Goal: Navigation & Orientation: Understand site structure

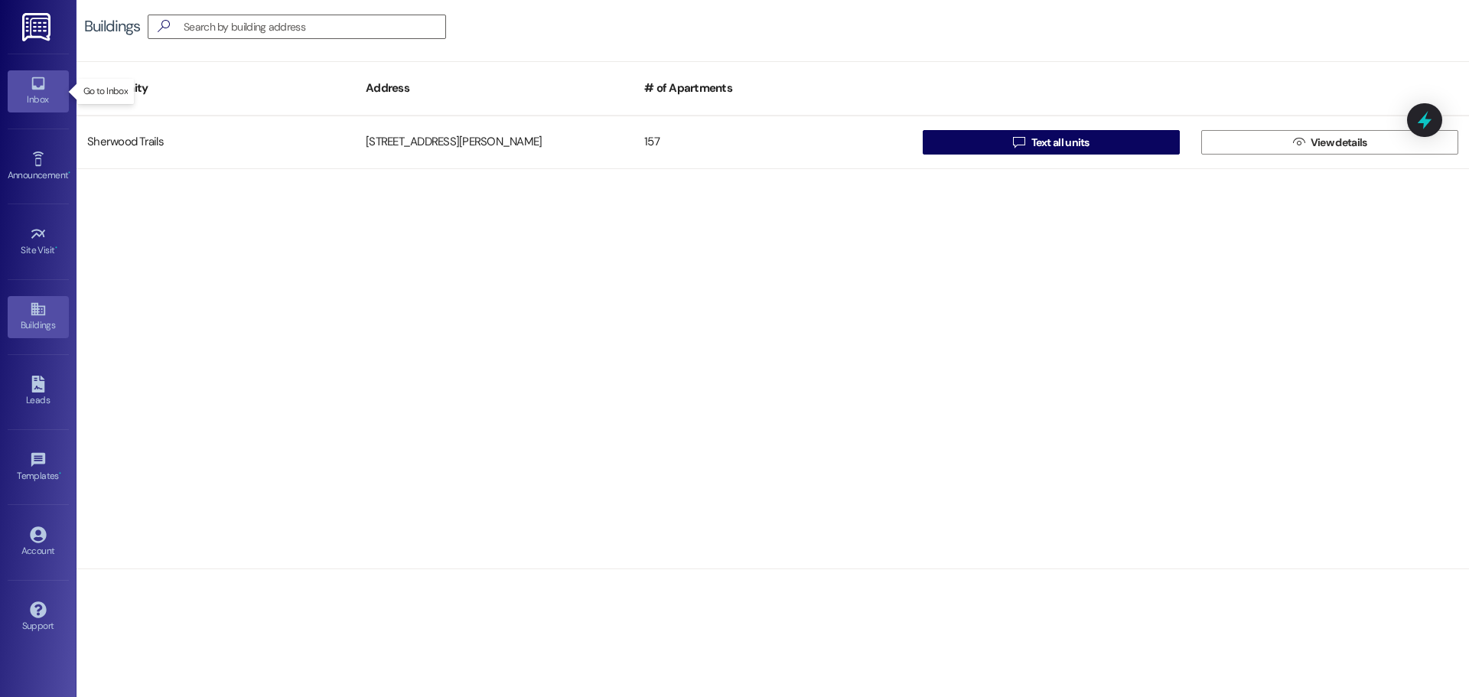
click at [60, 75] on link "Inbox" at bounding box center [38, 90] width 61 height 41
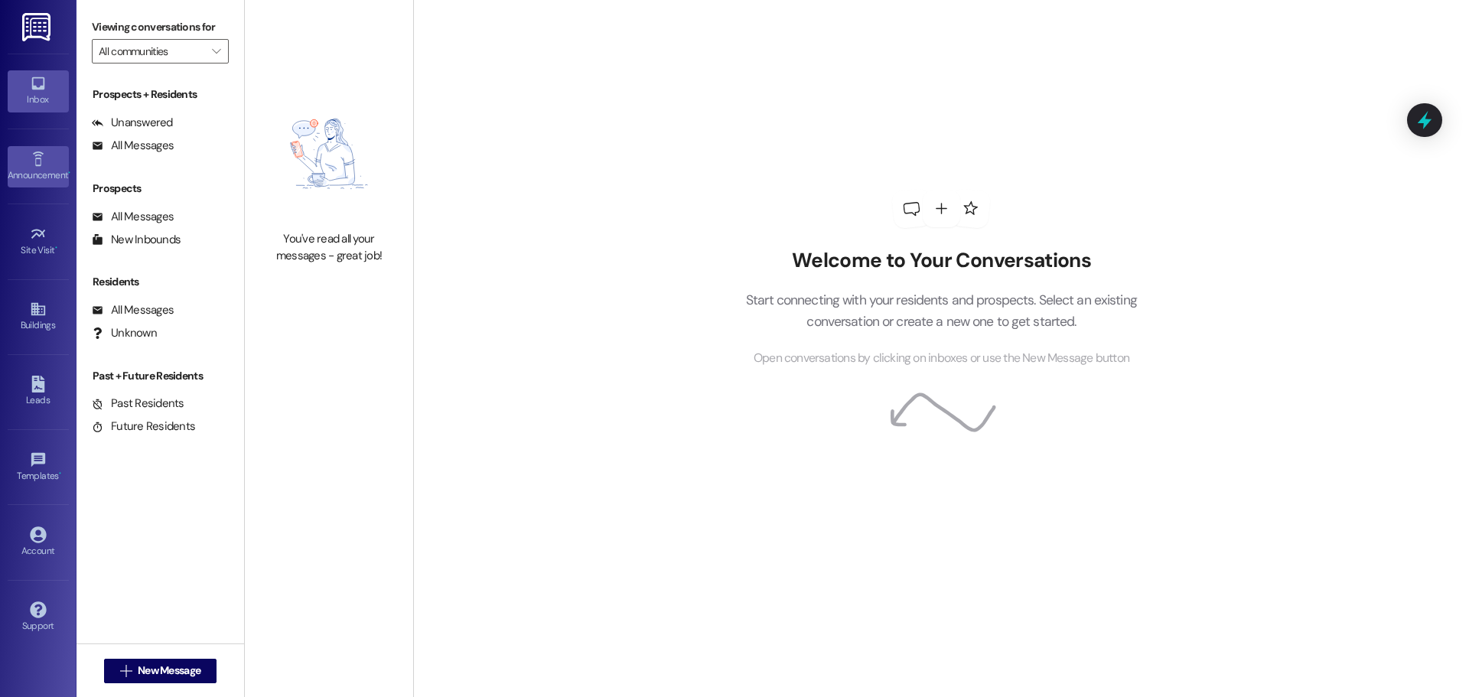
click at [47, 147] on link "Announcement •" at bounding box center [38, 166] width 61 height 41
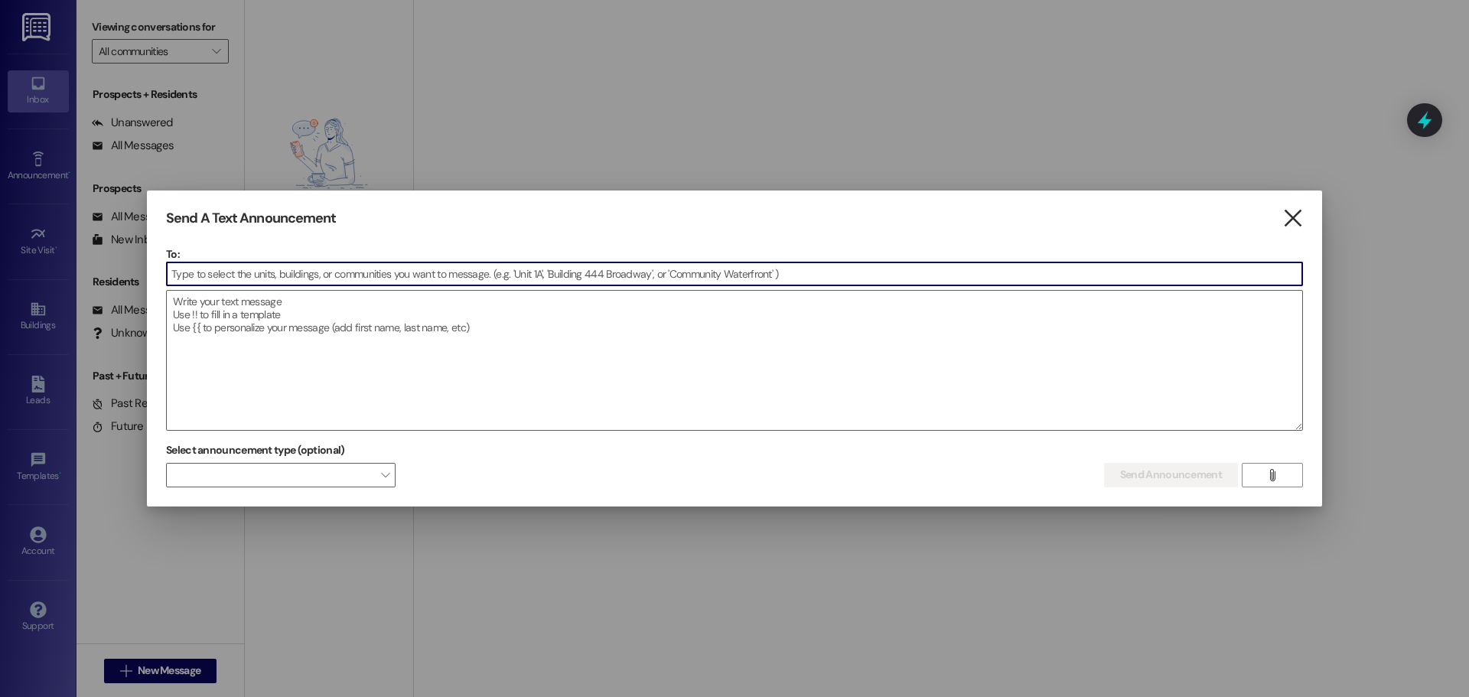
click at [1294, 221] on icon "" at bounding box center [1292, 218] width 21 height 16
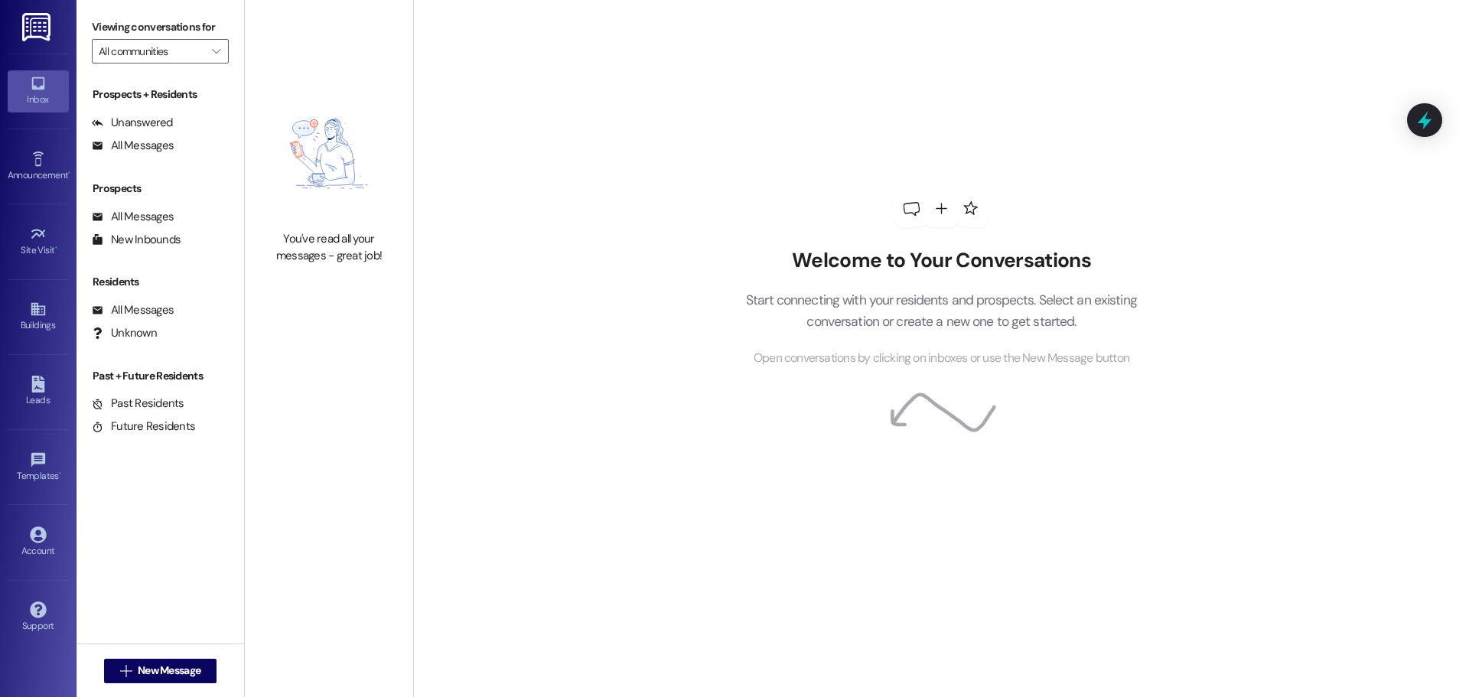
click at [41, 267] on div "Site Visit • Go to Site Visit" at bounding box center [38, 241] width 61 height 75
click at [44, 255] on div "Site Visit •" at bounding box center [38, 250] width 77 height 15
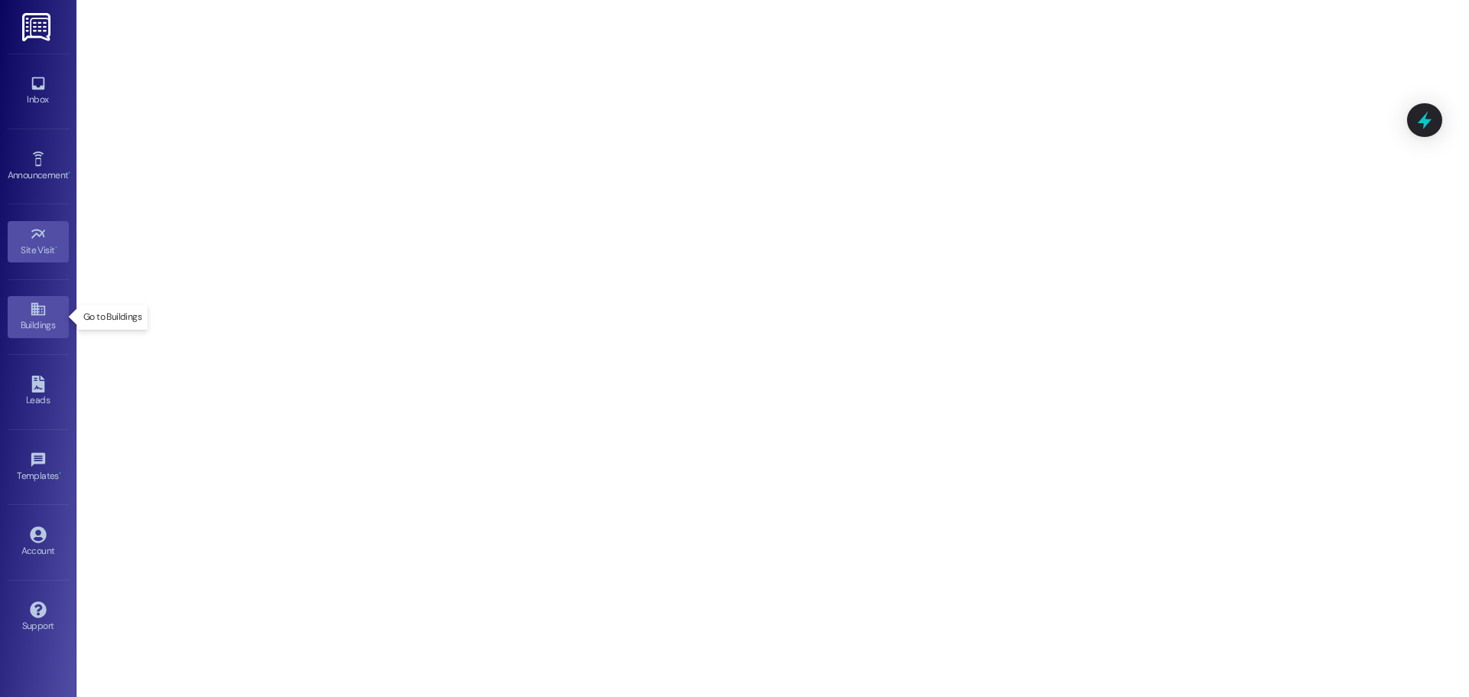
click at [46, 328] on div "Buildings" at bounding box center [38, 325] width 77 height 15
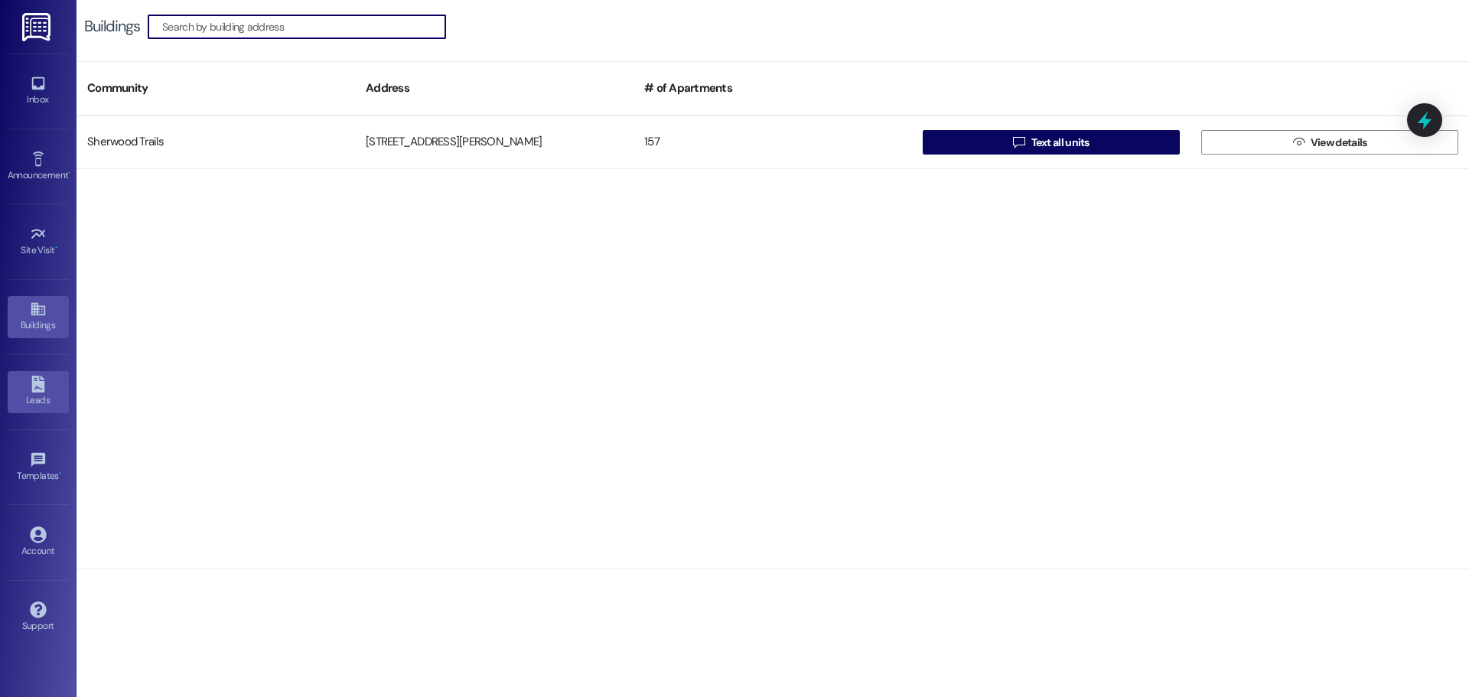
click at [25, 399] on div "Leads" at bounding box center [38, 400] width 77 height 15
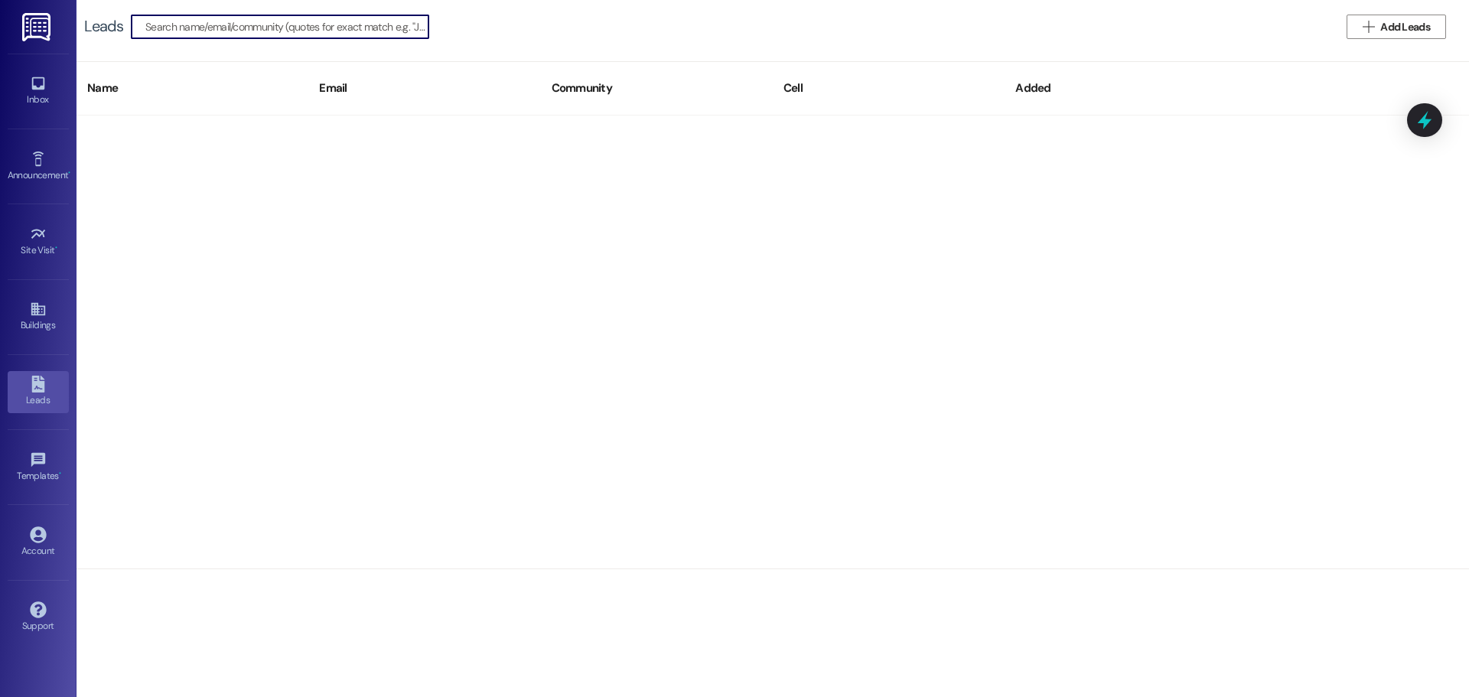
click at [72, 398] on div "Leads" at bounding box center [38, 400] width 77 height 15
click at [25, 462] on link "Templates •" at bounding box center [38, 467] width 61 height 41
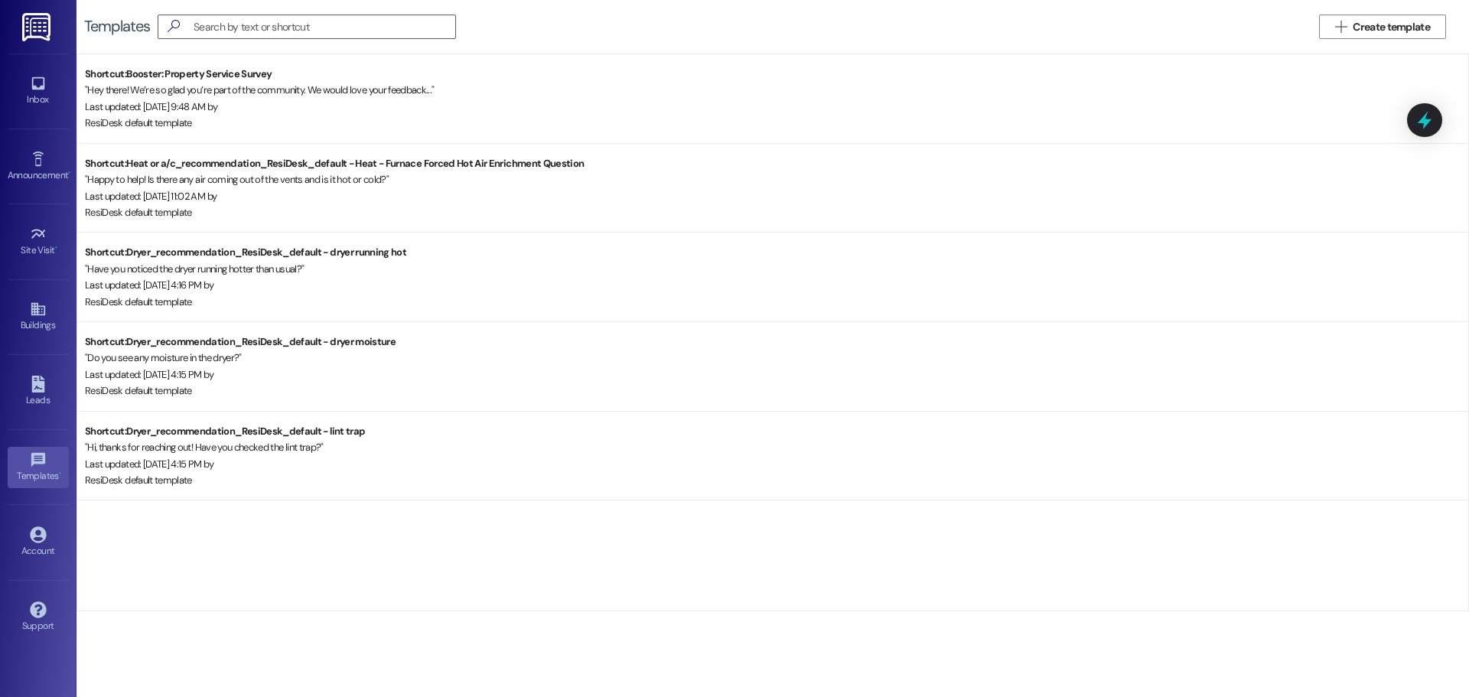
click at [22, 69] on div "Inbox Go to Inbox" at bounding box center [38, 91] width 61 height 75
click at [33, 79] on icon at bounding box center [37, 83] width 13 height 13
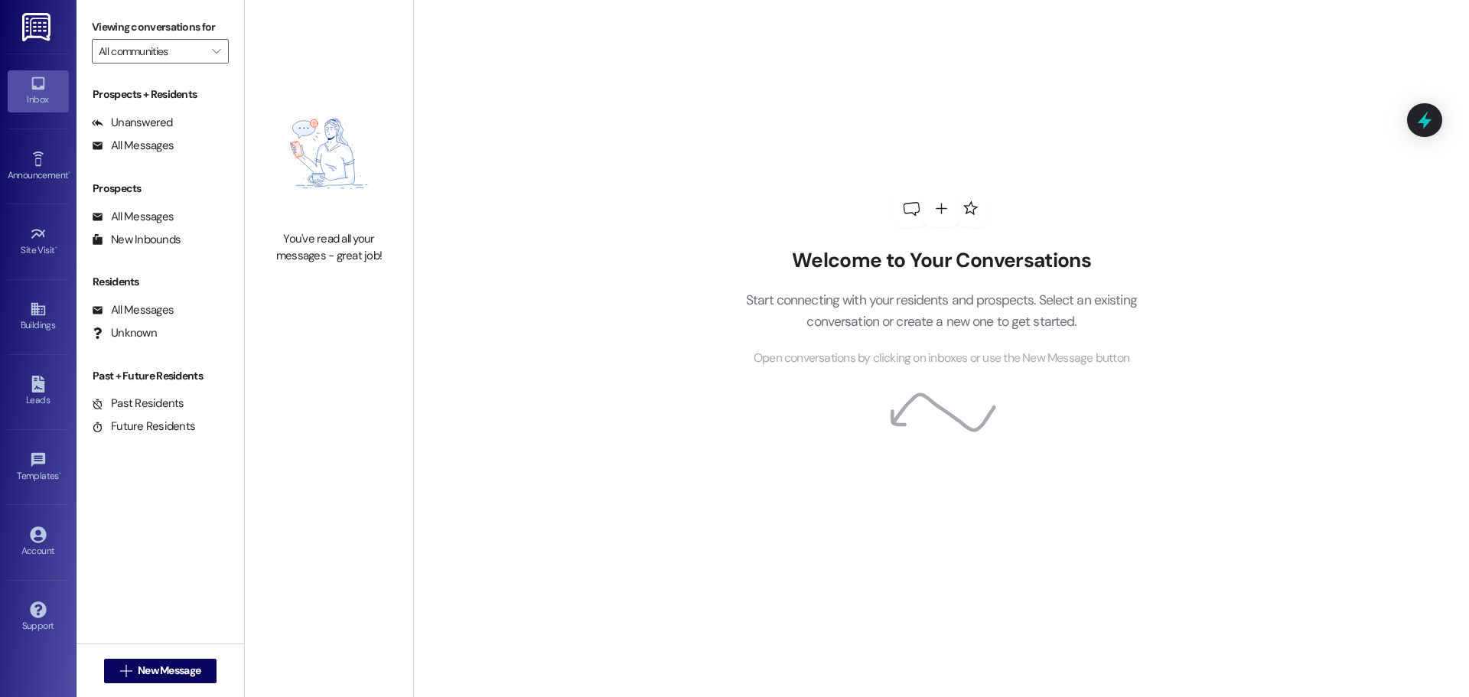
click at [49, 29] on img at bounding box center [37, 27] width 31 height 28
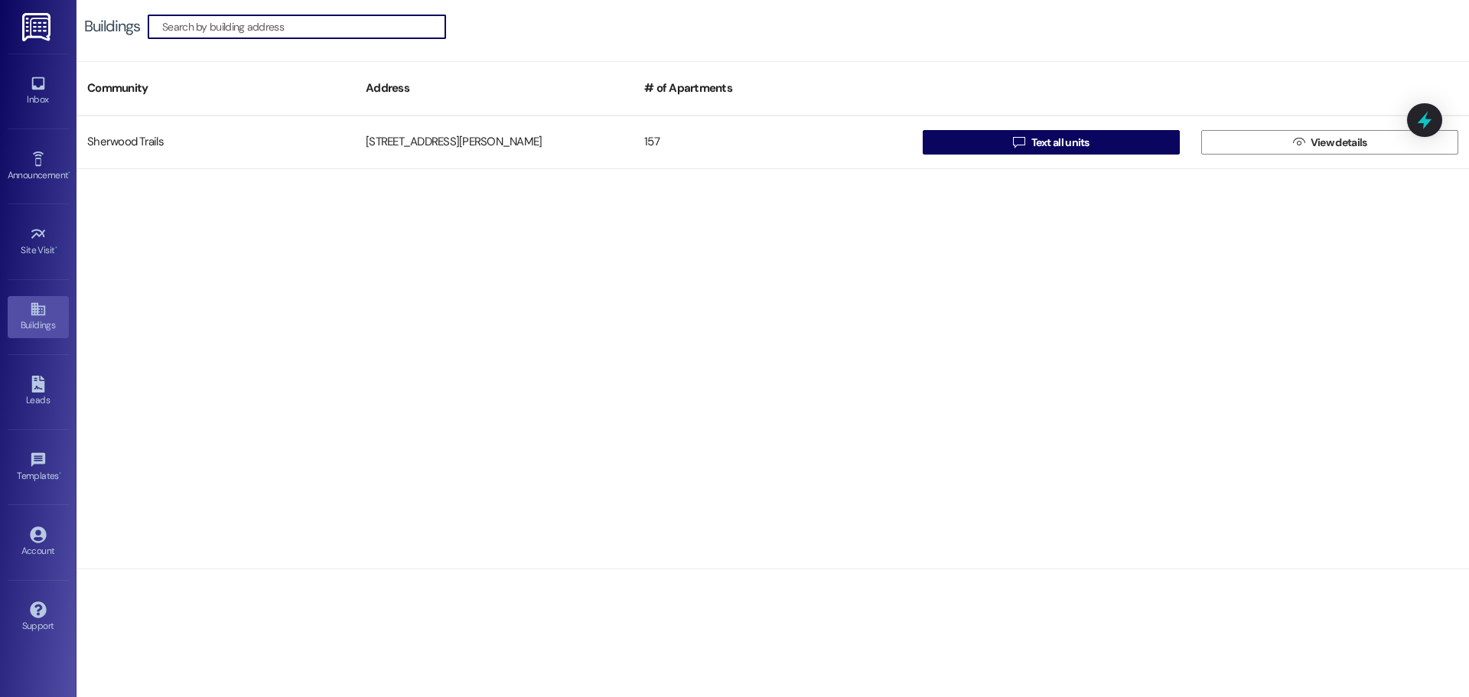
click at [44, 120] on div "Inbox Go to Inbox" at bounding box center [38, 91] width 61 height 75
click at [43, 102] on div "Inbox" at bounding box center [38, 99] width 77 height 15
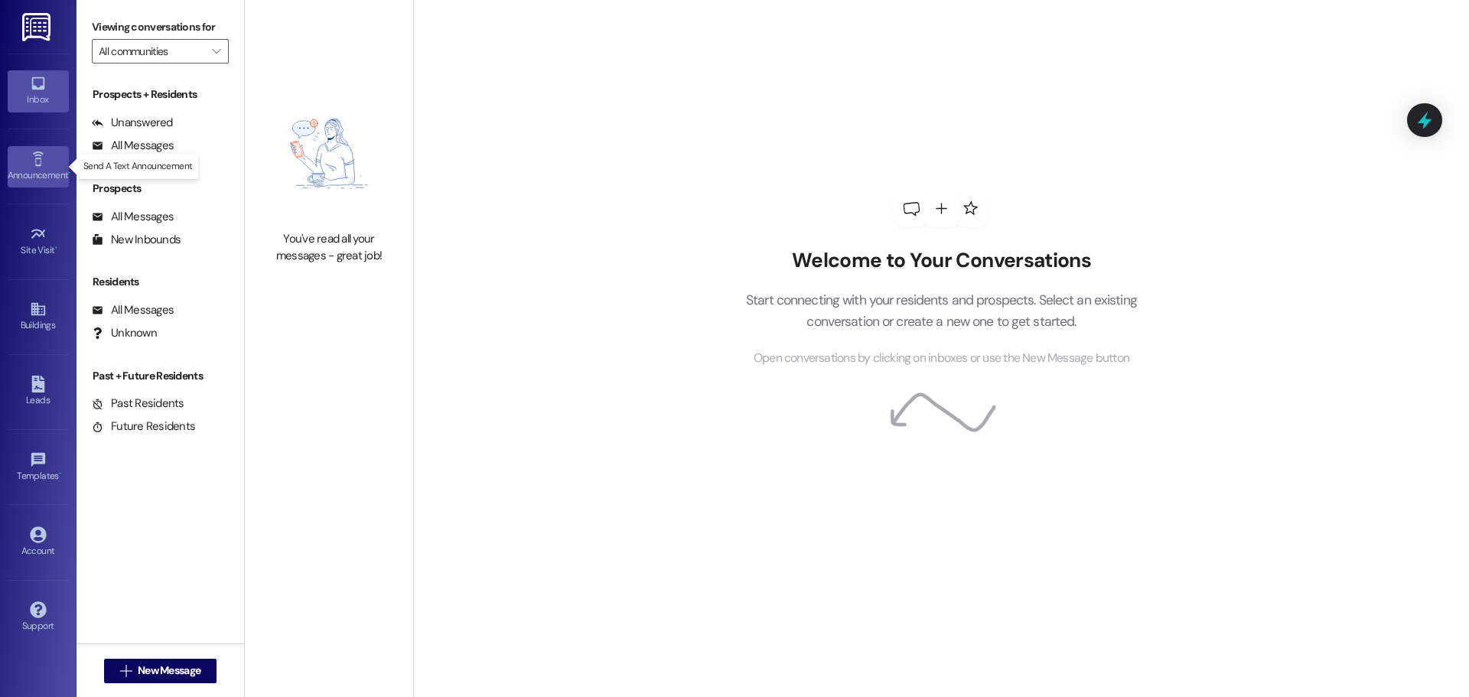
click at [31, 148] on link "Announcement •" at bounding box center [38, 166] width 61 height 41
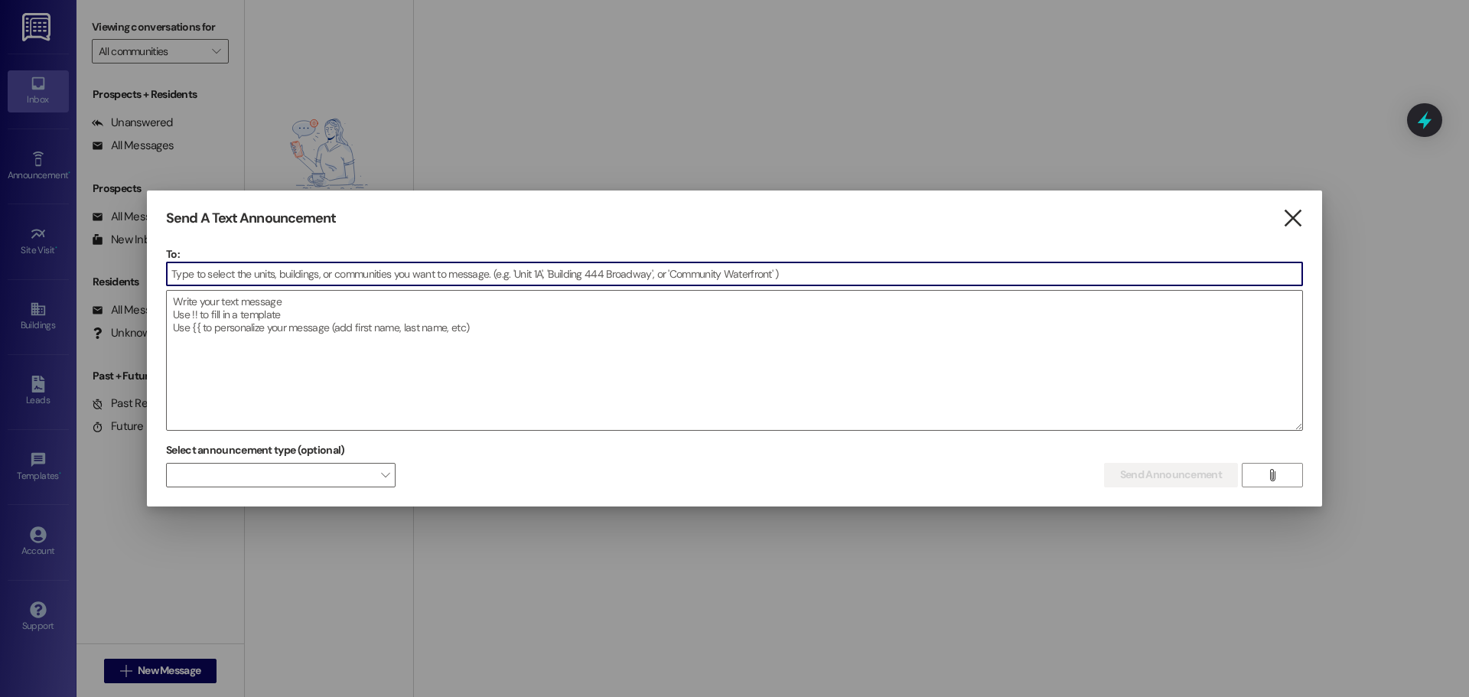
click at [1291, 218] on icon "" at bounding box center [1292, 218] width 21 height 16
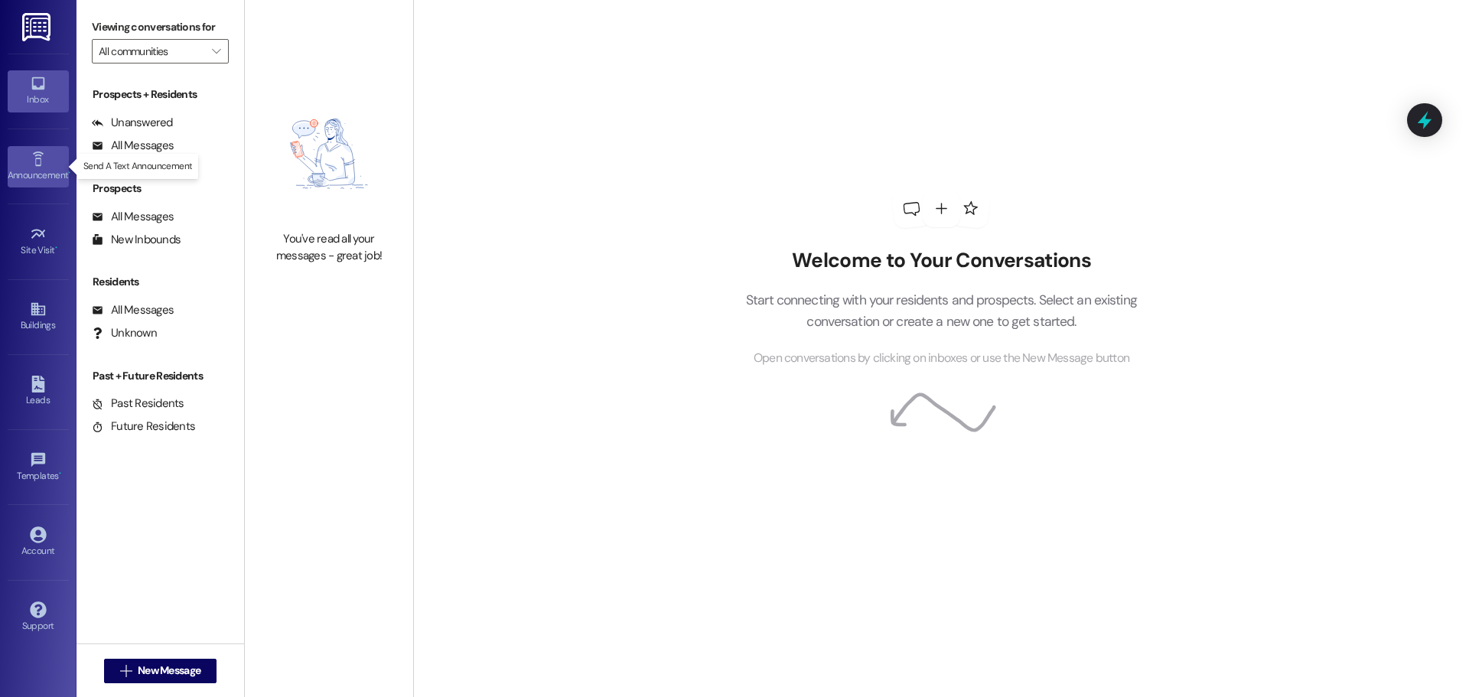
click at [34, 151] on icon at bounding box center [38, 159] width 17 height 17
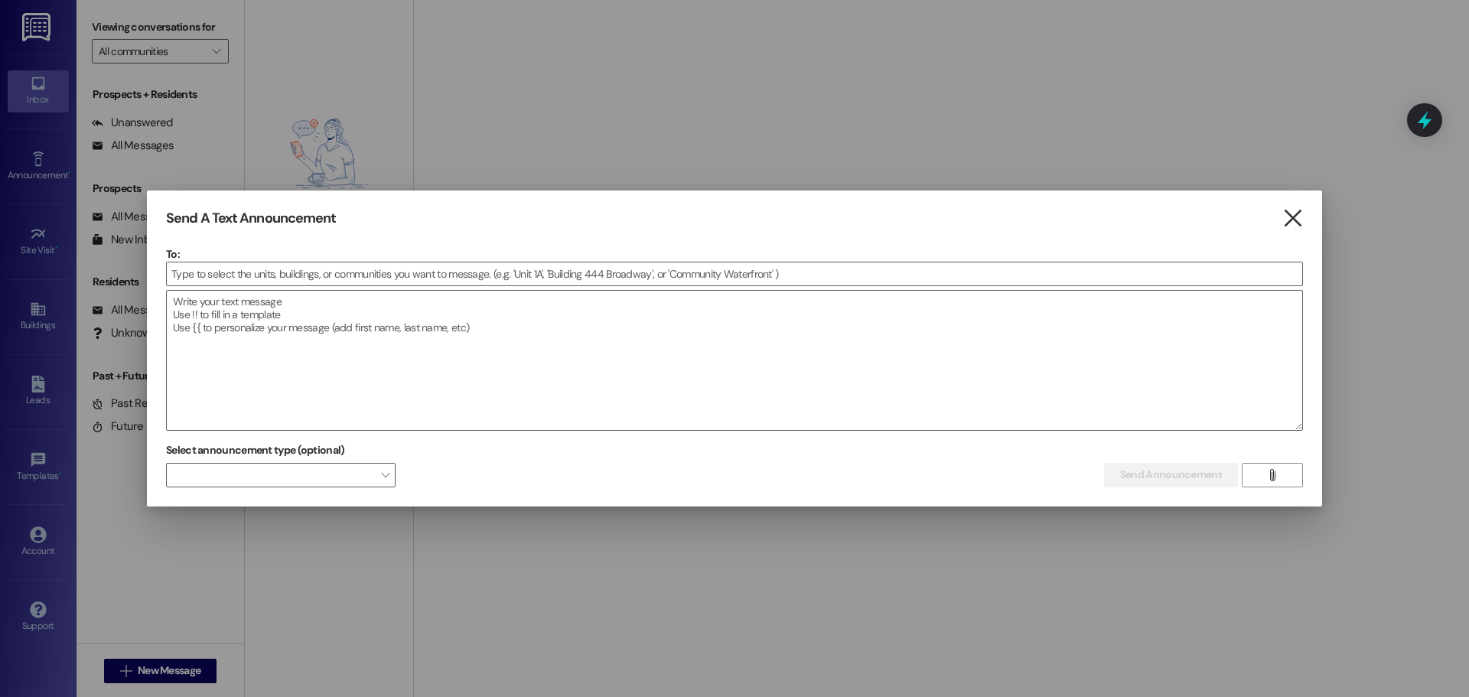
click at [1292, 220] on icon "" at bounding box center [1292, 218] width 21 height 16
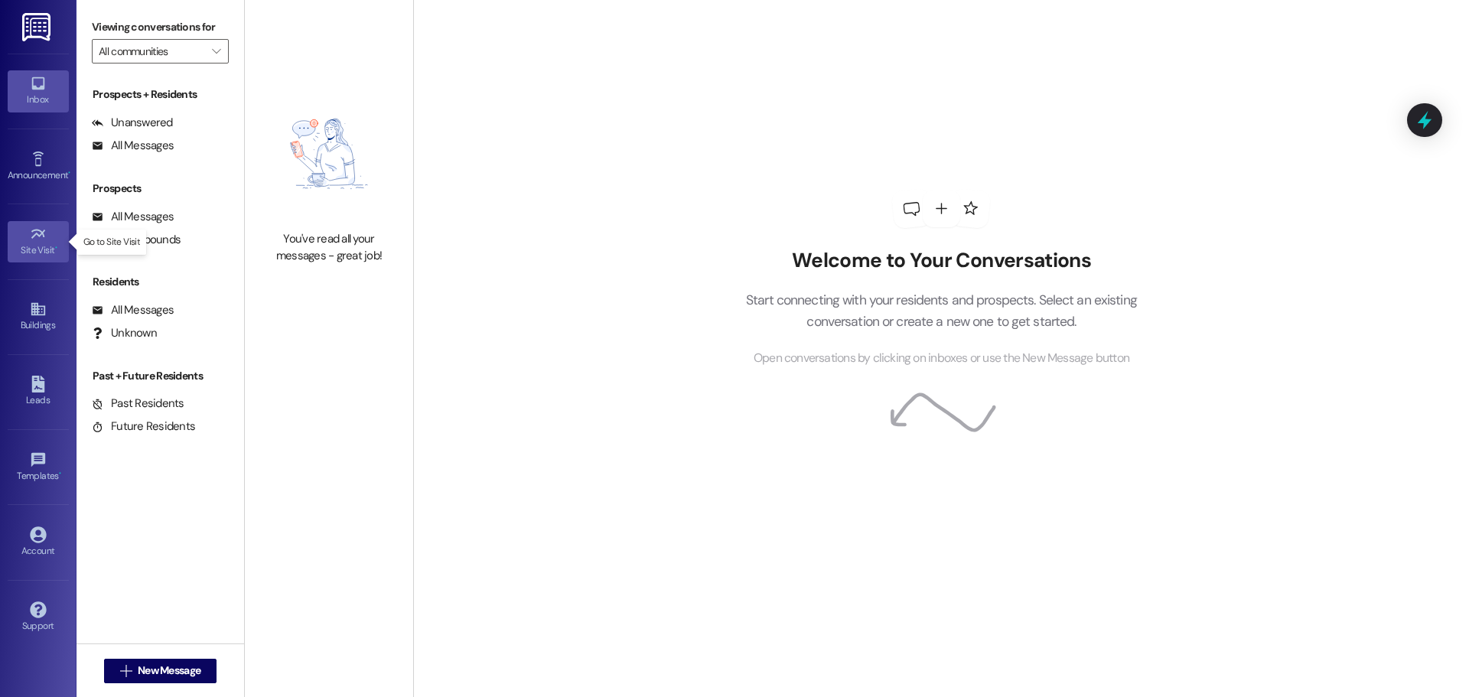
click at [50, 244] on div "Site Visit •" at bounding box center [38, 250] width 77 height 15
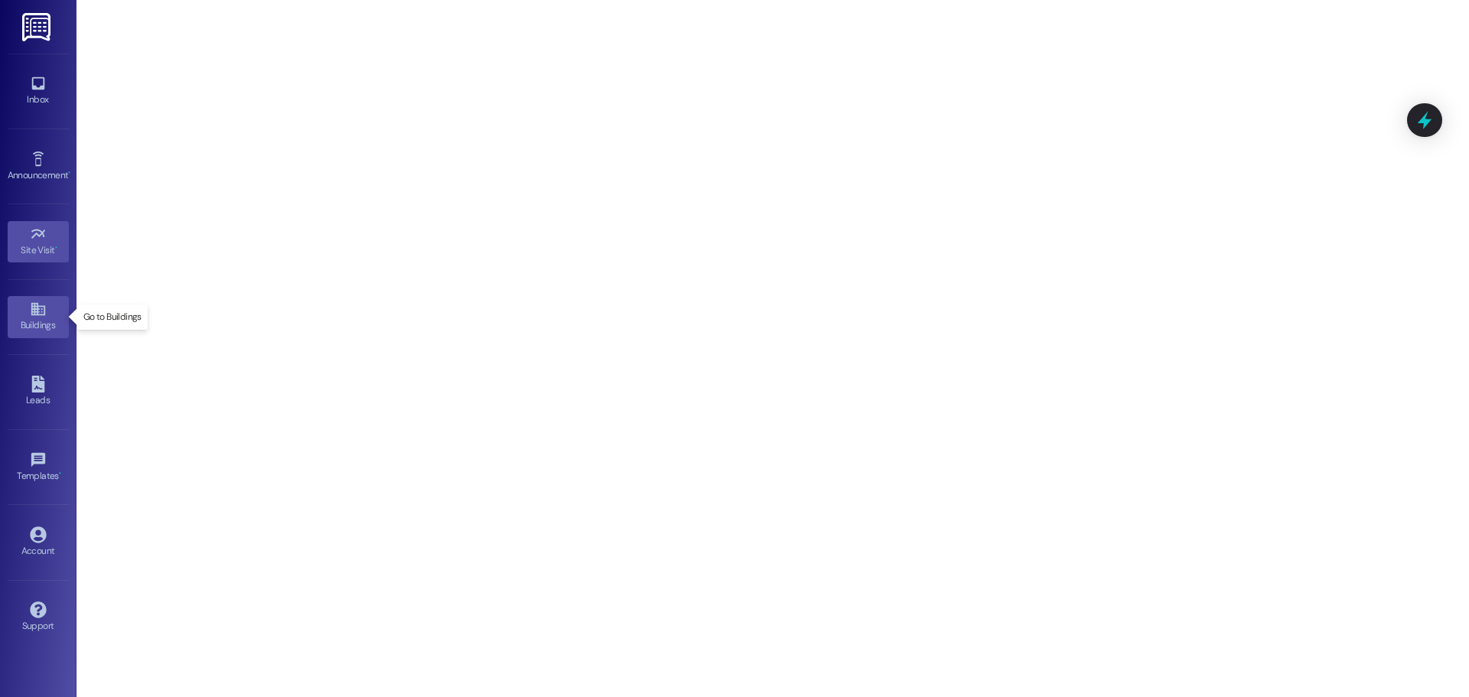
click at [23, 323] on div "Buildings" at bounding box center [38, 325] width 77 height 15
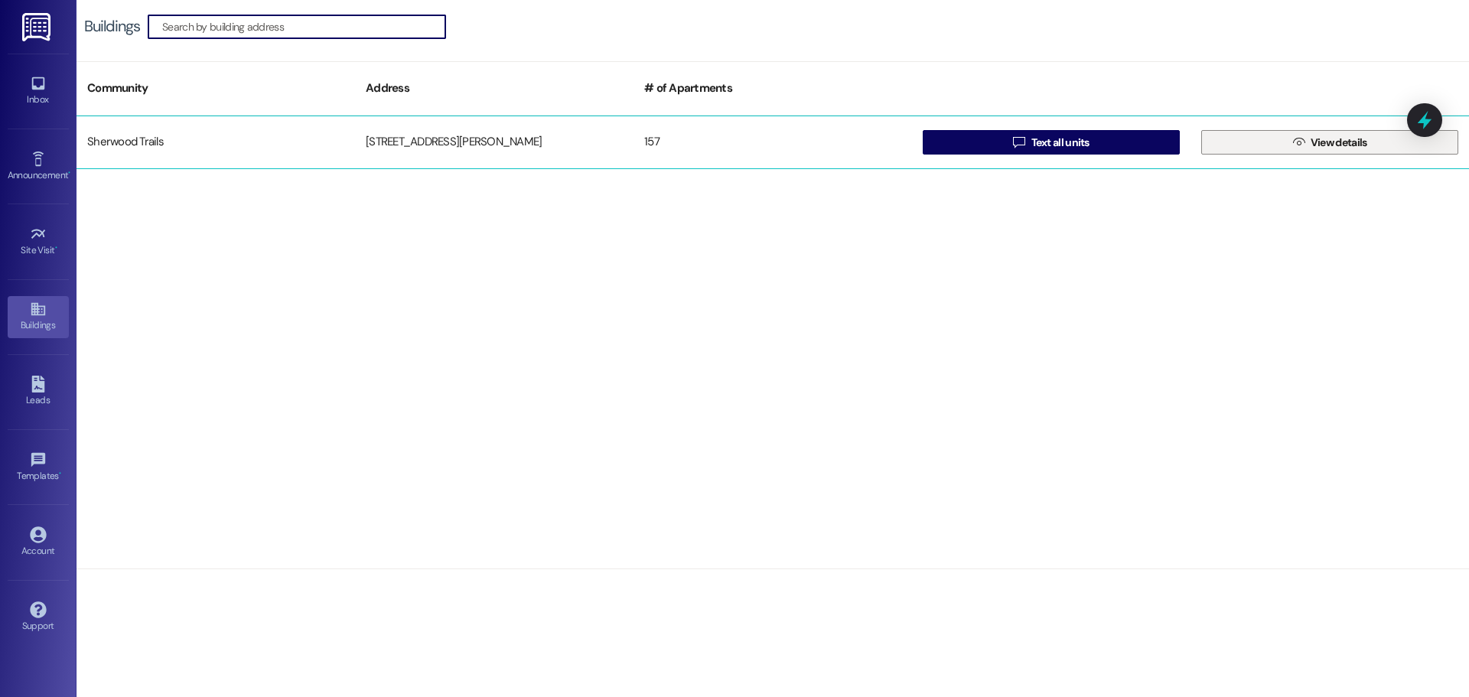
click at [1276, 148] on button " View details" at bounding box center [1329, 142] width 257 height 24
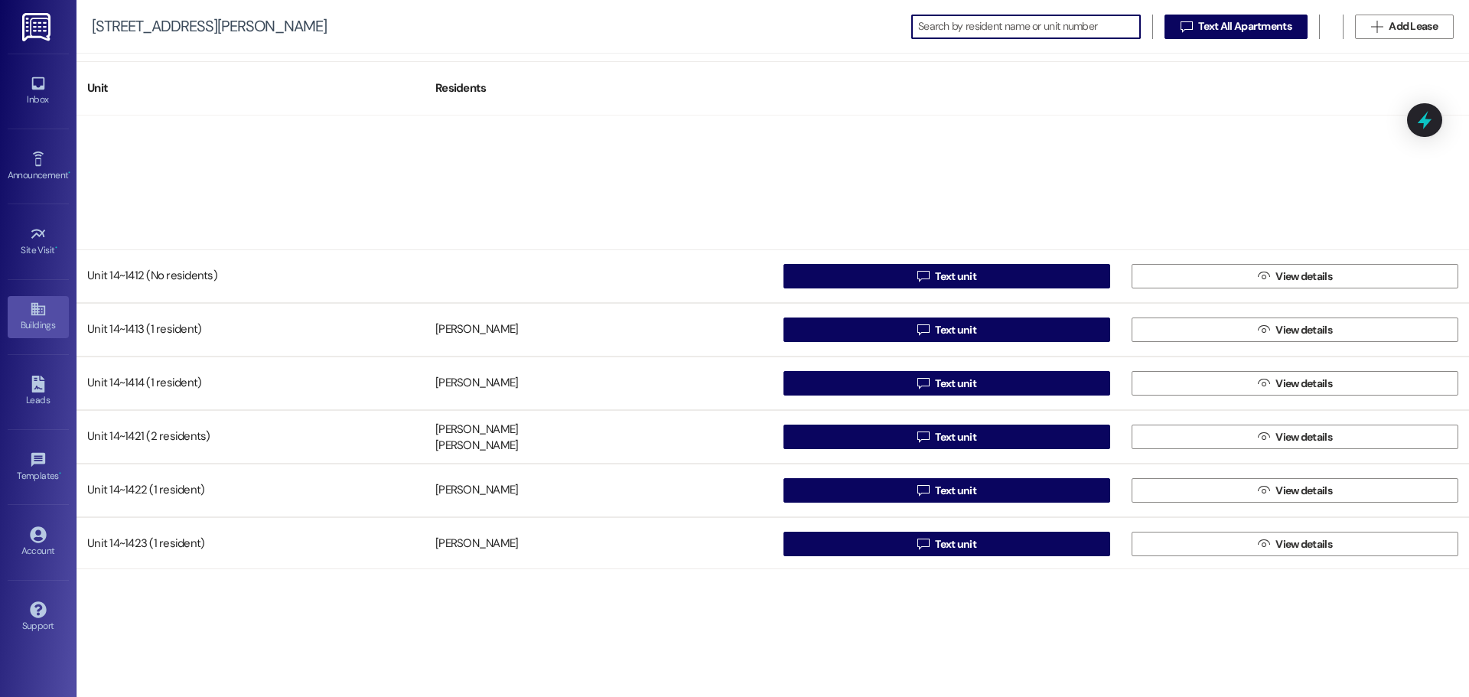
scroll to position [2908, 0]
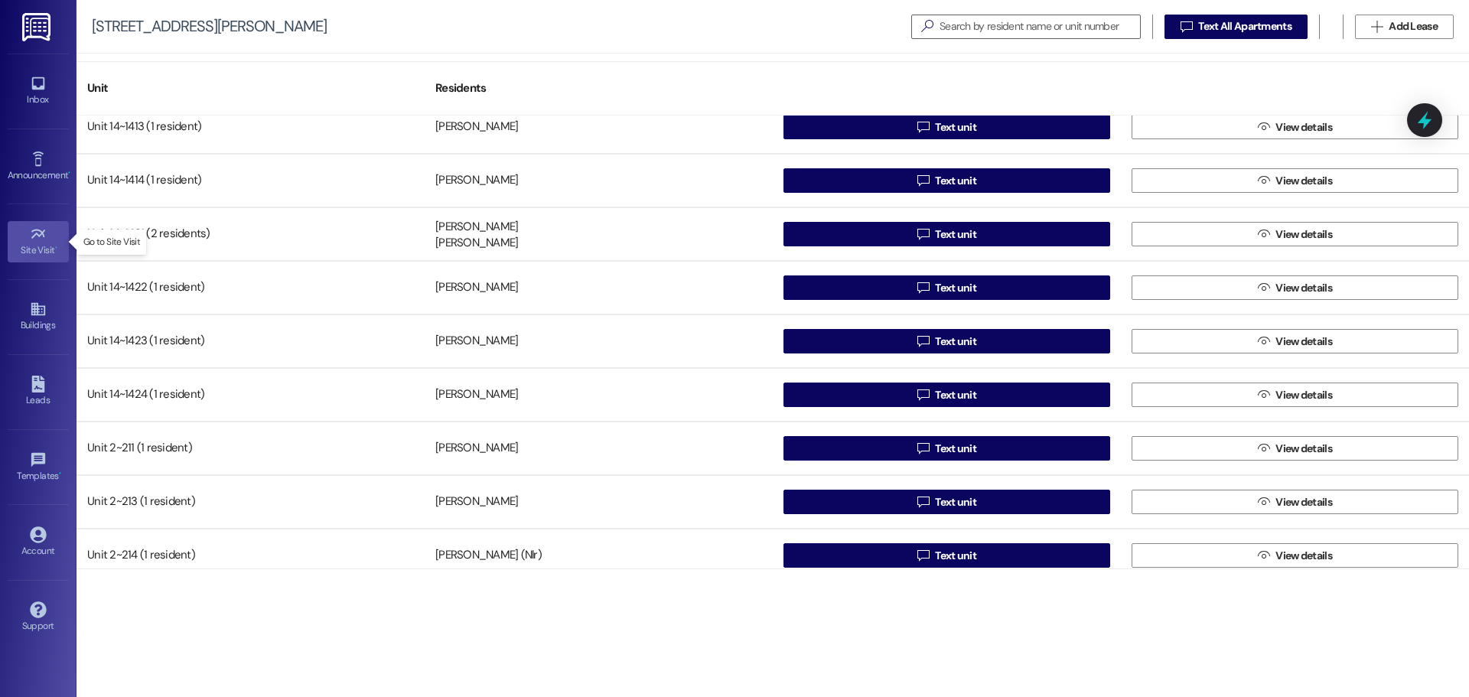
click at [53, 260] on link "Site Visit •" at bounding box center [38, 241] width 61 height 41
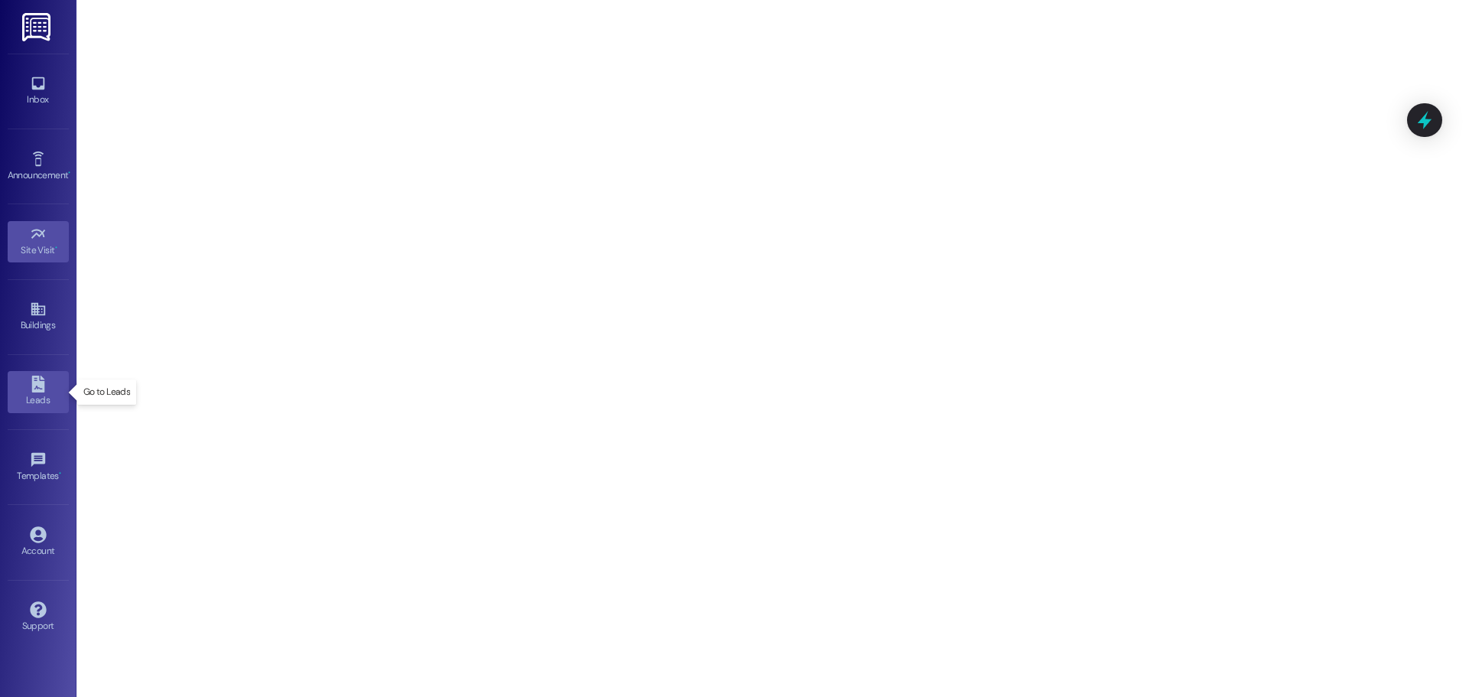
click at [31, 390] on icon at bounding box center [38, 384] width 17 height 17
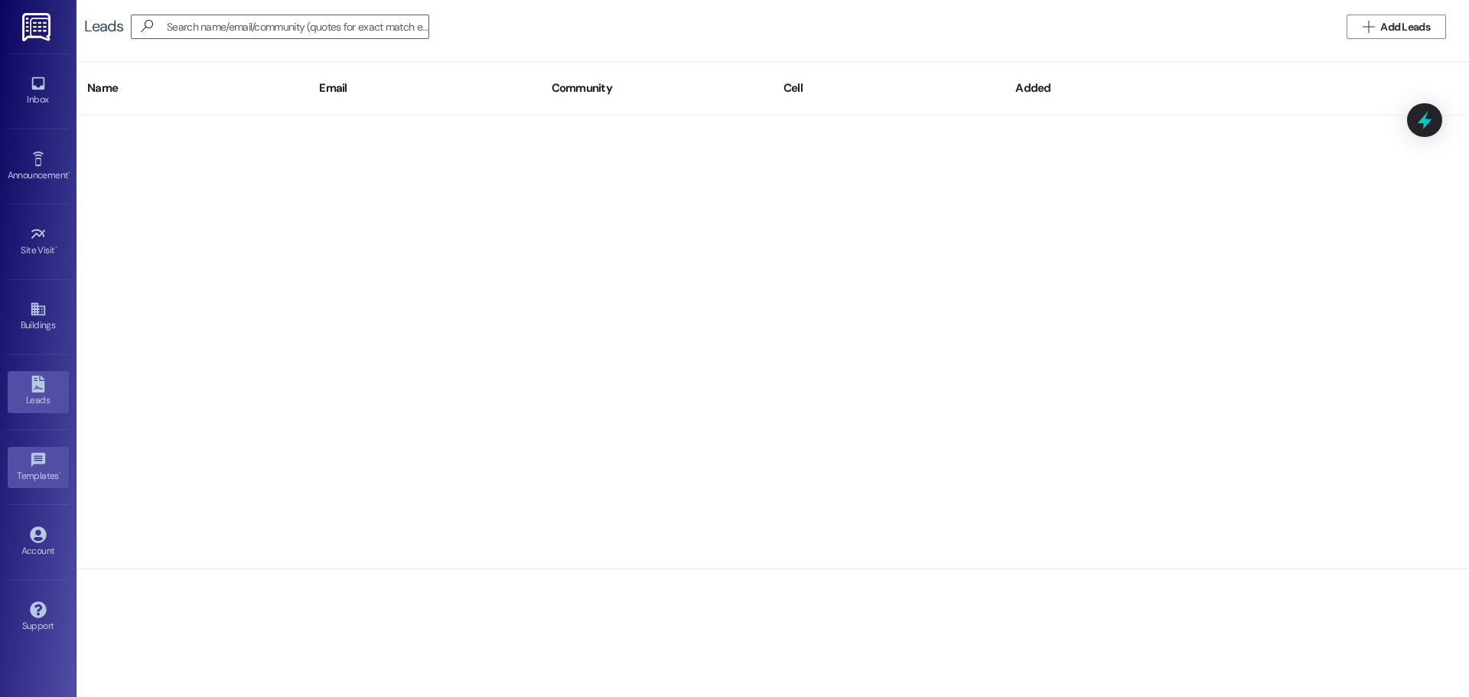
click at [31, 478] on div "Templates •" at bounding box center [38, 475] width 77 height 15
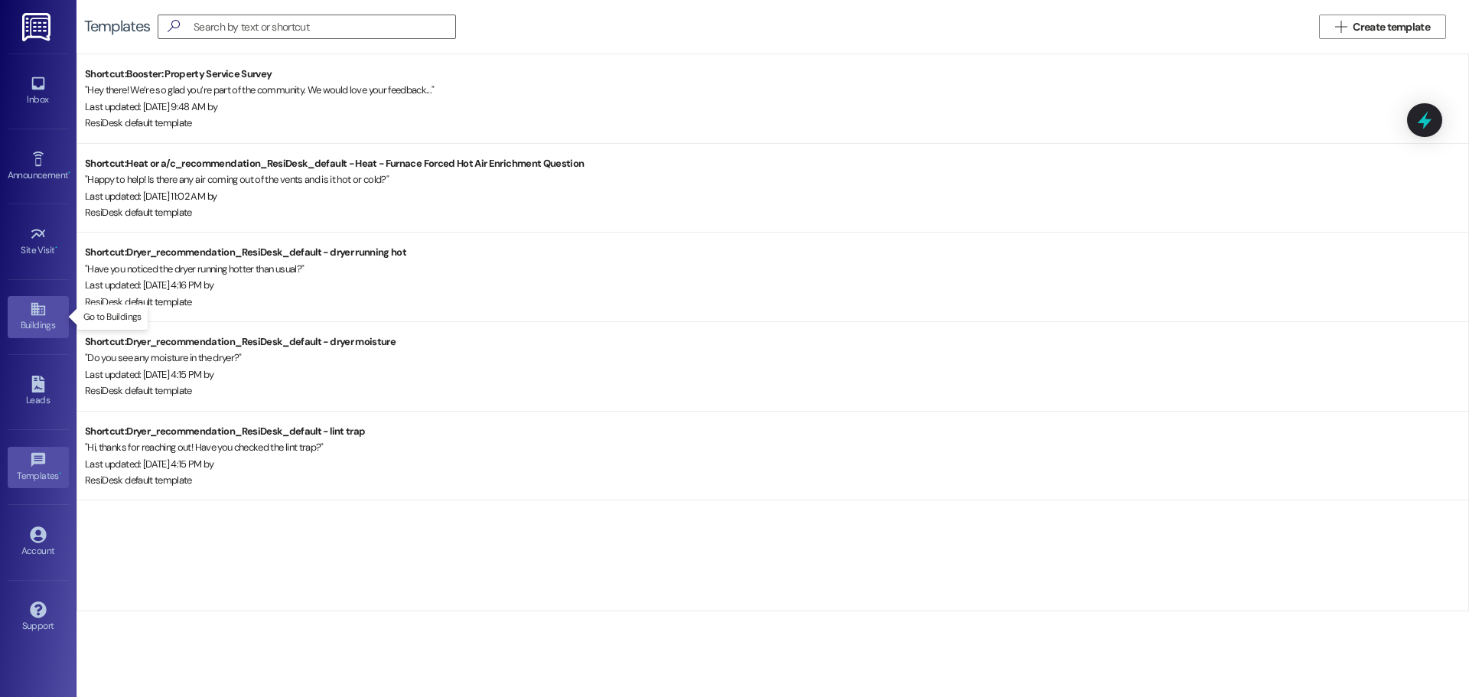
click at [8, 310] on link "Buildings" at bounding box center [38, 316] width 61 height 41
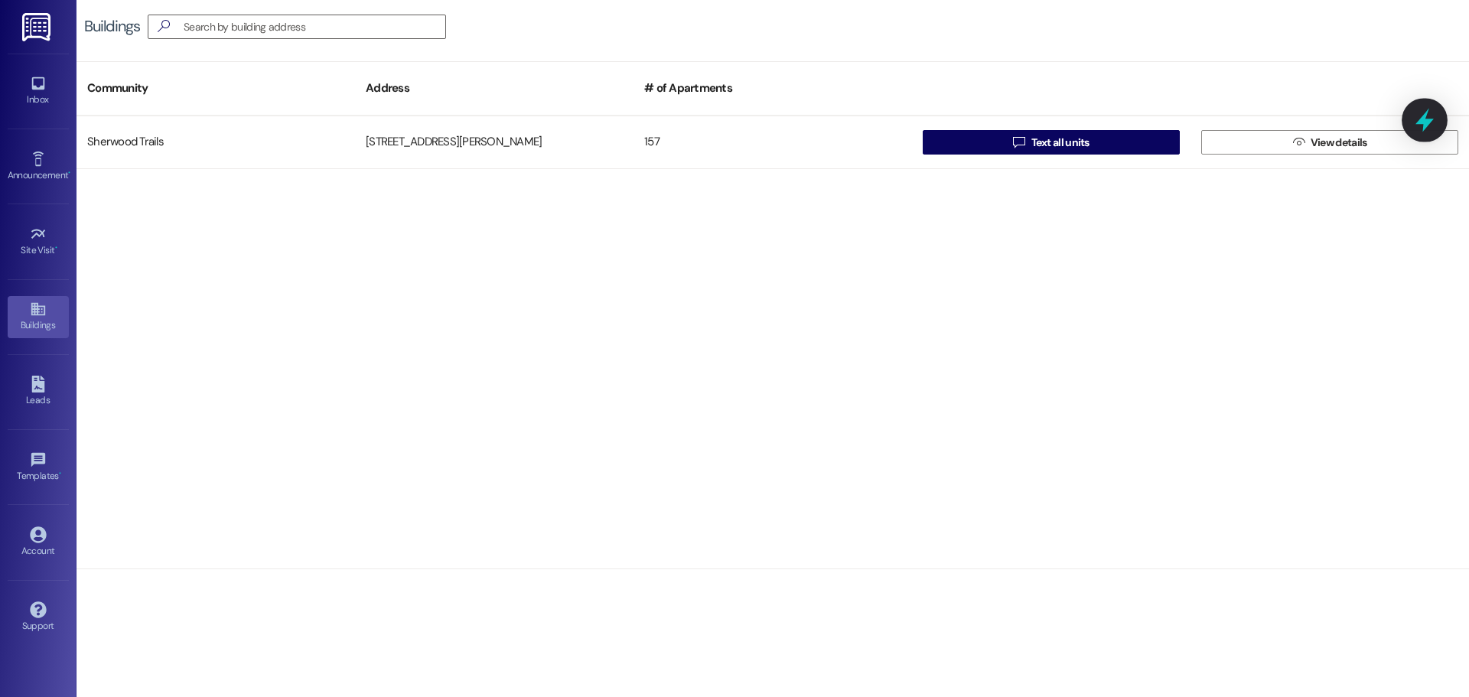
click at [1417, 121] on icon at bounding box center [1425, 120] width 26 height 26
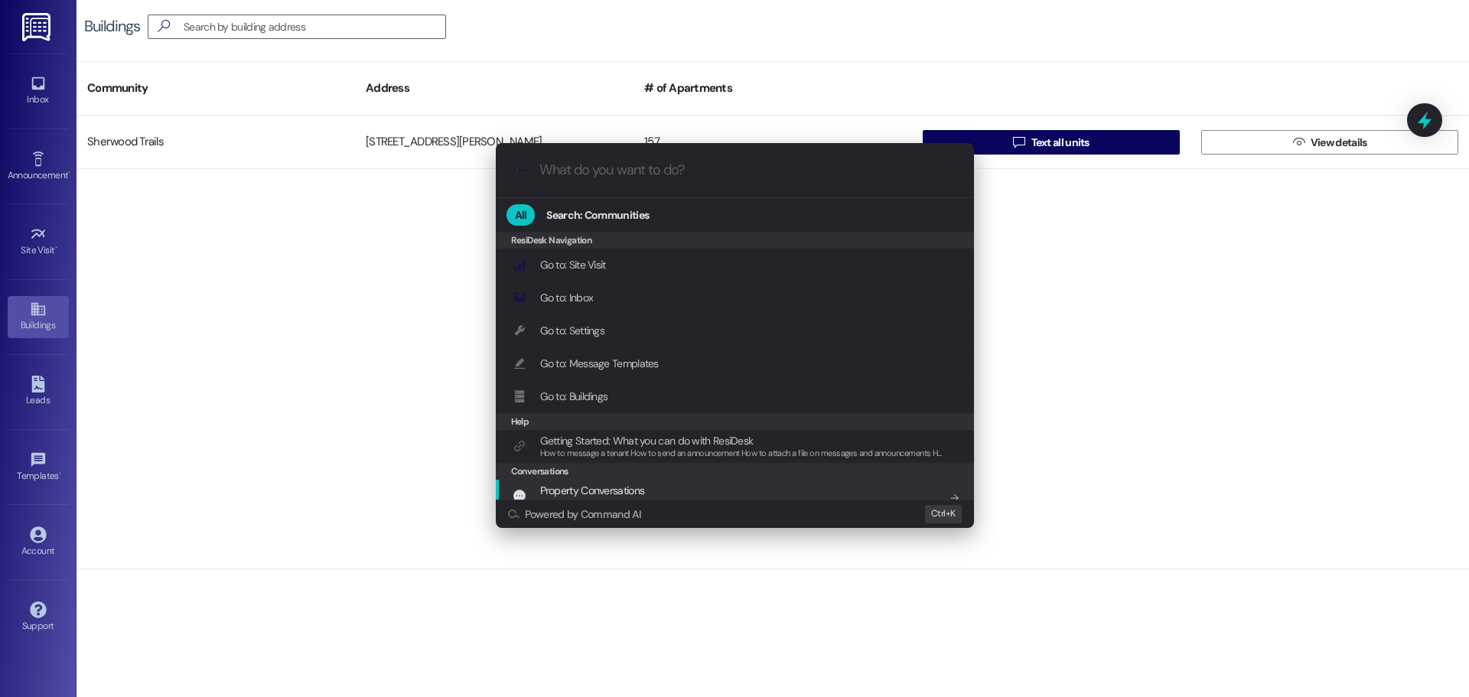
click at [1079, 393] on div ".cls-1{fill:#0a055f;}.cls-2{fill:#0cc4c4;} resideskLogoBlueOrange All Search: C…" at bounding box center [734, 348] width 1469 height 697
